Goal: Navigation & Orientation: Find specific page/section

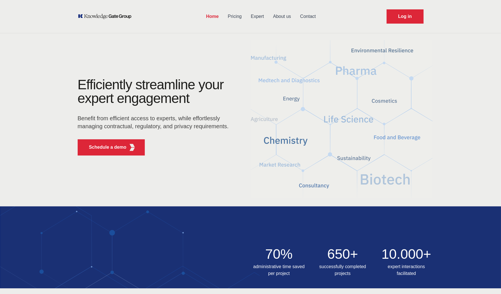
click at [282, 16] on link "About us" at bounding box center [282, 16] width 27 height 15
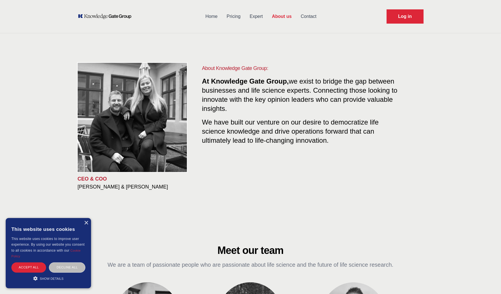
click at [315, 16] on link "Contact" at bounding box center [308, 16] width 25 height 15
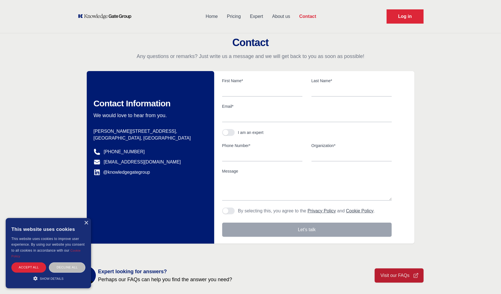
click at [282, 16] on link "About us" at bounding box center [281, 16] width 27 height 15
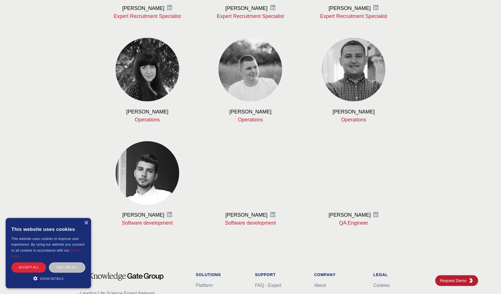
scroll to position [661, 0]
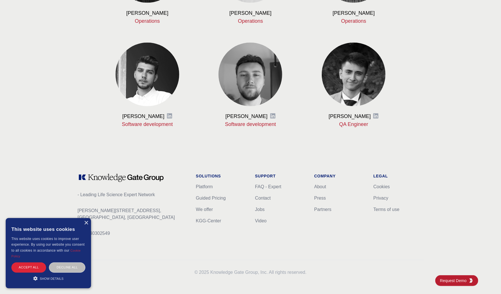
click at [86, 223] on div "×" at bounding box center [86, 223] width 4 height 4
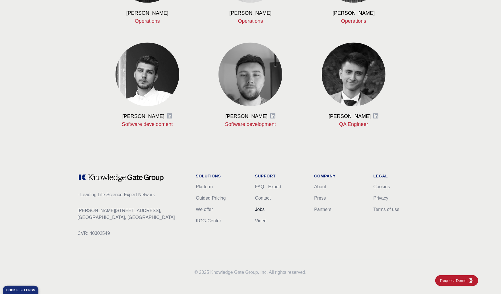
click at [257, 210] on link "Jobs" at bounding box center [260, 209] width 10 height 5
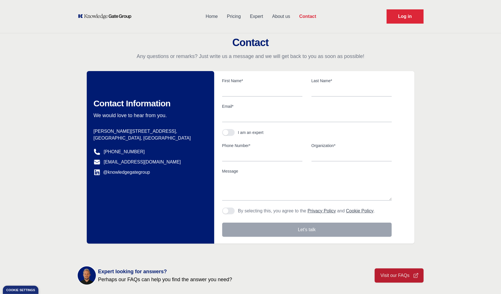
click at [211, 13] on link "Home" at bounding box center [211, 16] width 21 height 15
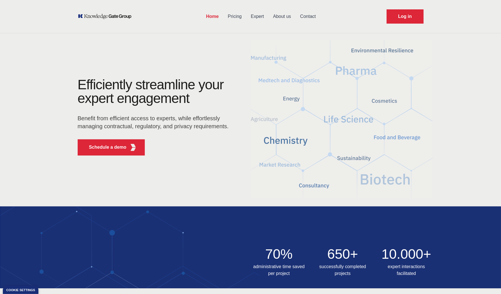
click at [260, 23] on link "Expert" at bounding box center [257, 16] width 22 height 15
